Goal: Task Accomplishment & Management: Manage account settings

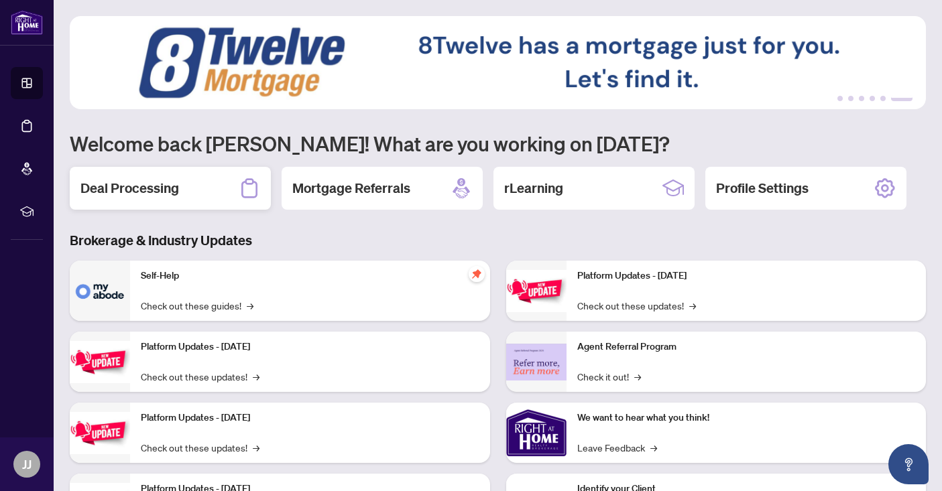
click at [159, 180] on h2 "Deal Processing" at bounding box center [129, 188] width 99 height 19
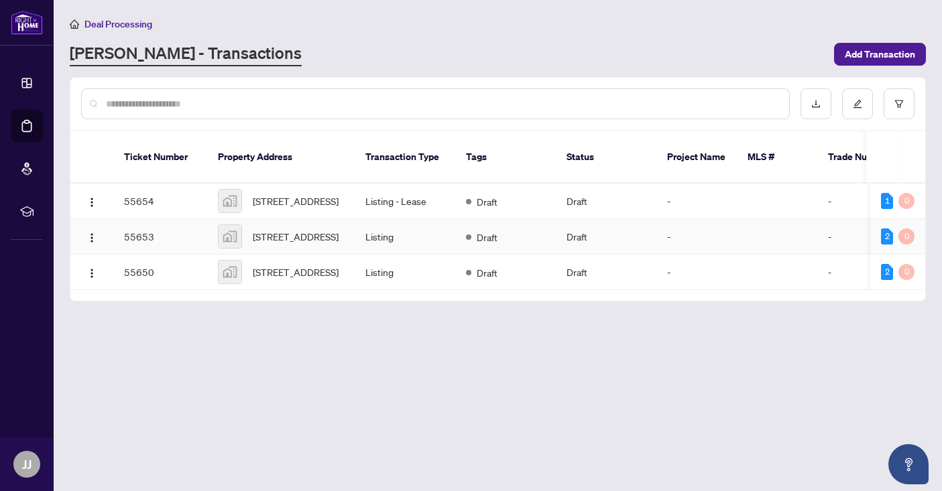
click at [385, 247] on td "Listing" at bounding box center [405, 237] width 101 height 36
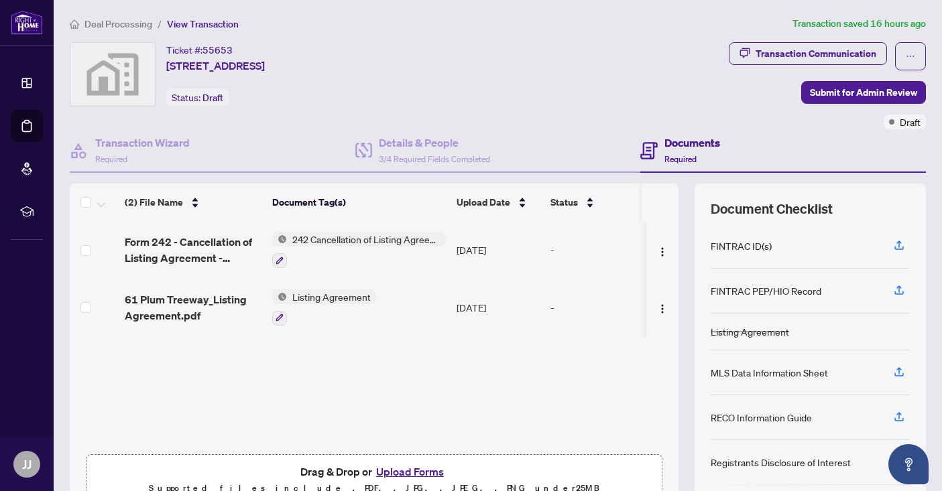
scroll to position [69, 0]
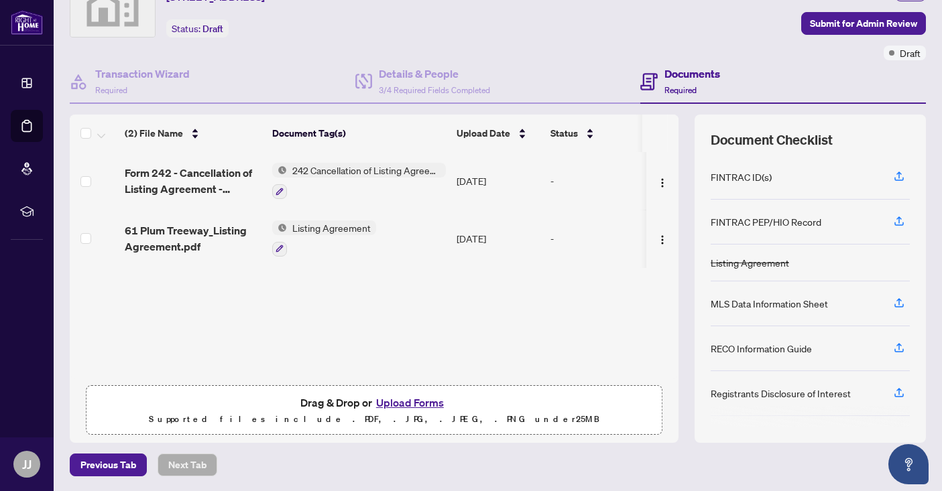
click at [401, 397] on button "Upload Forms" at bounding box center [410, 402] width 76 height 17
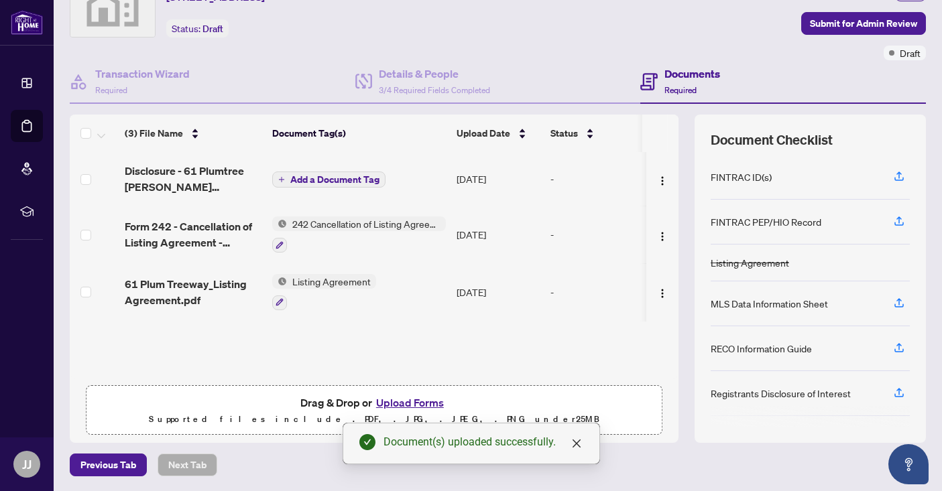
click at [344, 283] on span "Listing Agreement" at bounding box center [331, 281] width 89 height 15
click at [322, 345] on span "Listing Agreement" at bounding box center [309, 345] width 89 height 15
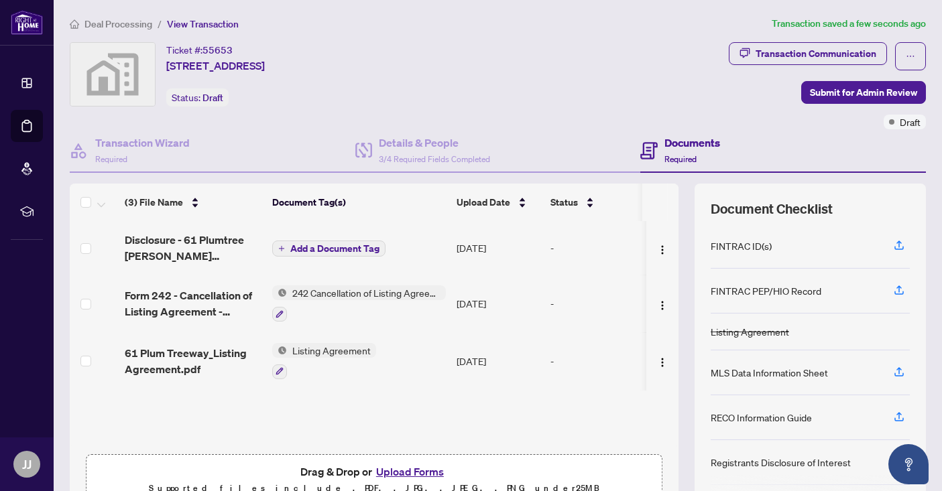
click at [331, 245] on span "Add a Document Tag" at bounding box center [334, 248] width 89 height 9
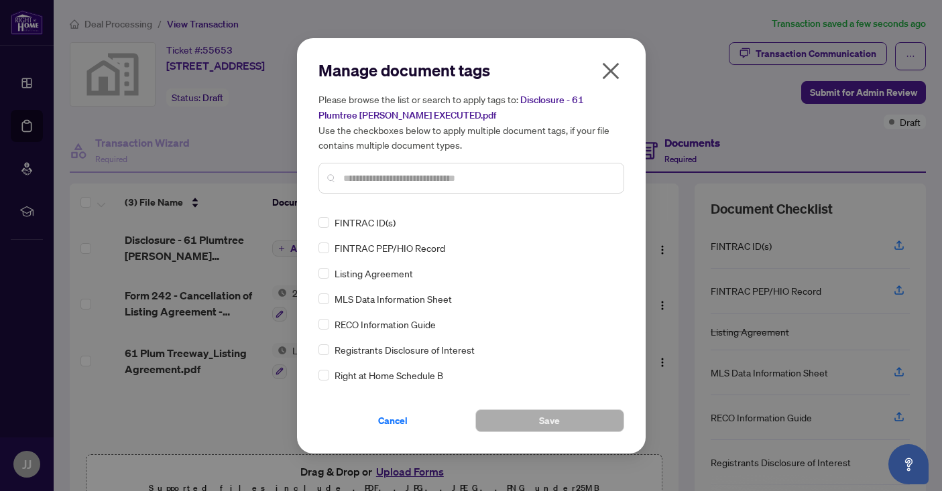
click at [403, 180] on input "text" at bounding box center [477, 178] width 269 height 15
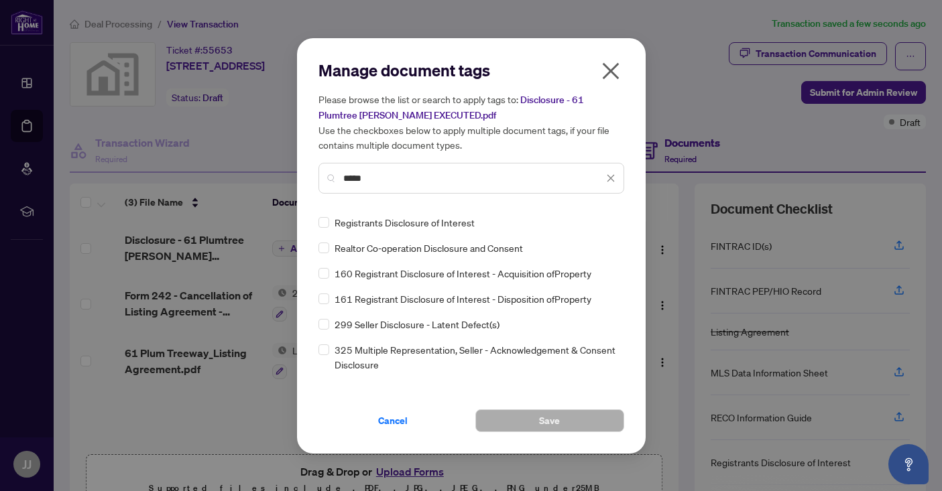
type input "*****"
click at [332, 220] on div "Registrants Disclosure of Interest" at bounding box center [467, 222] width 298 height 15
click at [328, 222] on div "Registrants Disclosure of Interest" at bounding box center [467, 222] width 298 height 15
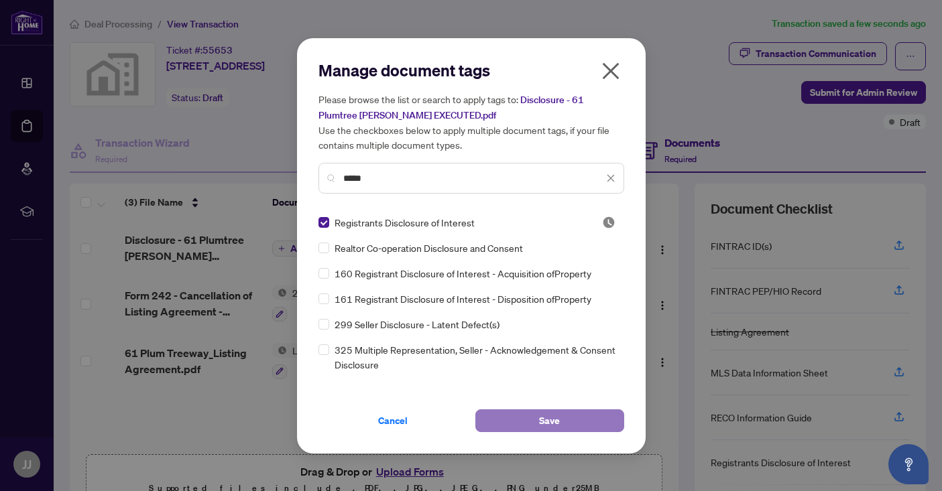
click at [546, 415] on span "Save" at bounding box center [549, 420] width 21 height 21
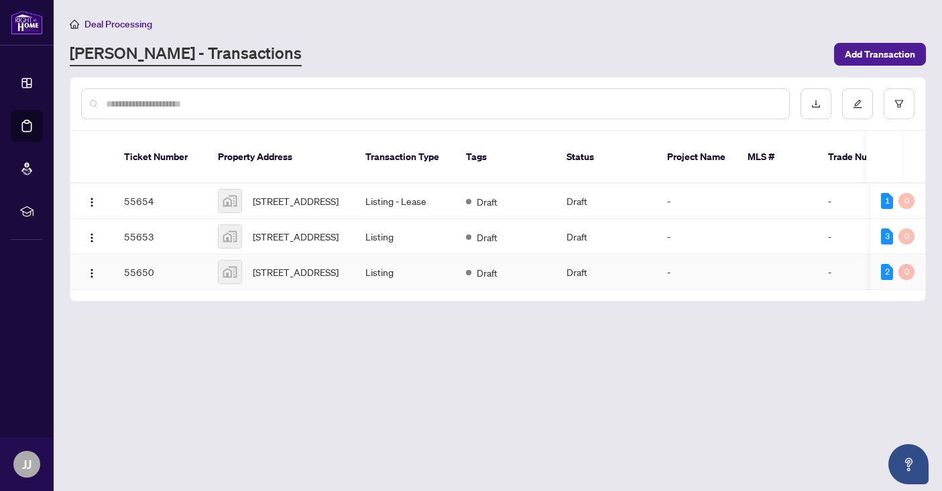
click at [281, 280] on span "[STREET_ADDRESS]" at bounding box center [296, 272] width 86 height 15
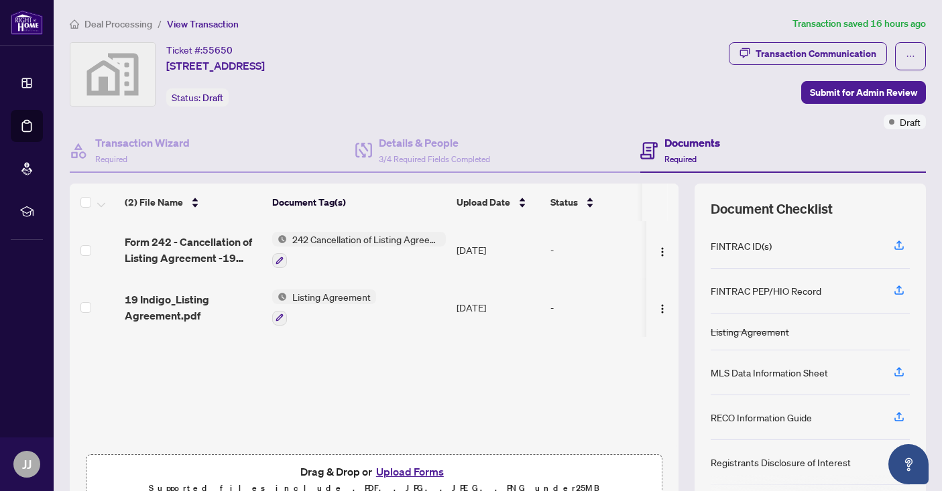
click at [741, 466] on div "Registrants Disclosure of Interest" at bounding box center [780, 462] width 140 height 15
click at [744, 460] on div "Registrants Disclosure of Interest" at bounding box center [780, 462] width 140 height 15
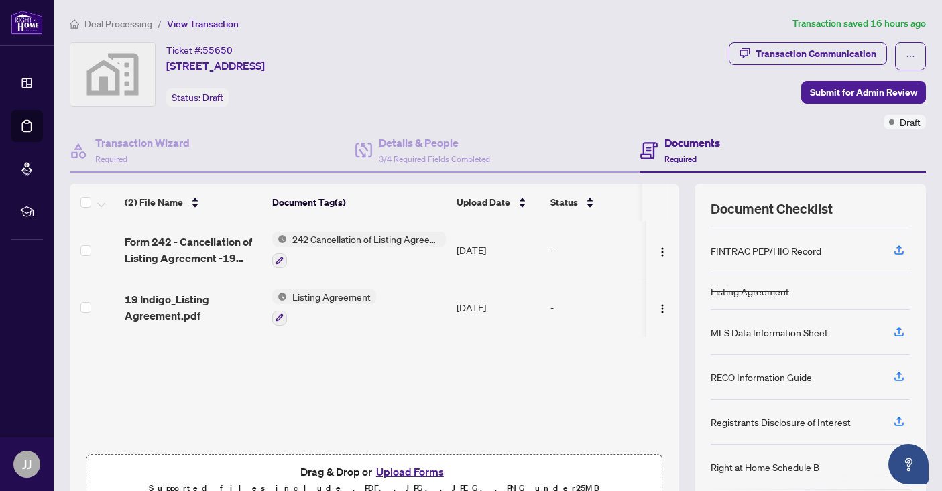
scroll to position [61, 0]
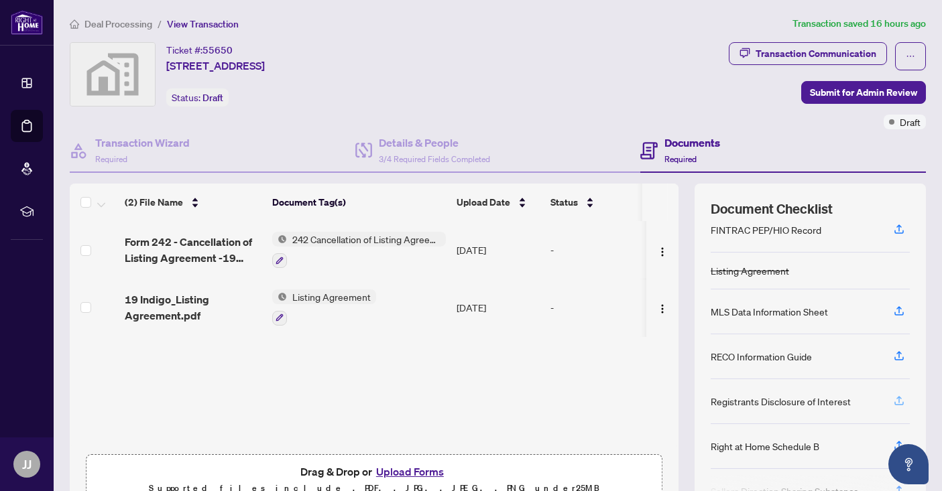
click at [903, 402] on icon "button" at bounding box center [898, 402] width 9 height 3
